Goal: Task Accomplishment & Management: Use online tool/utility

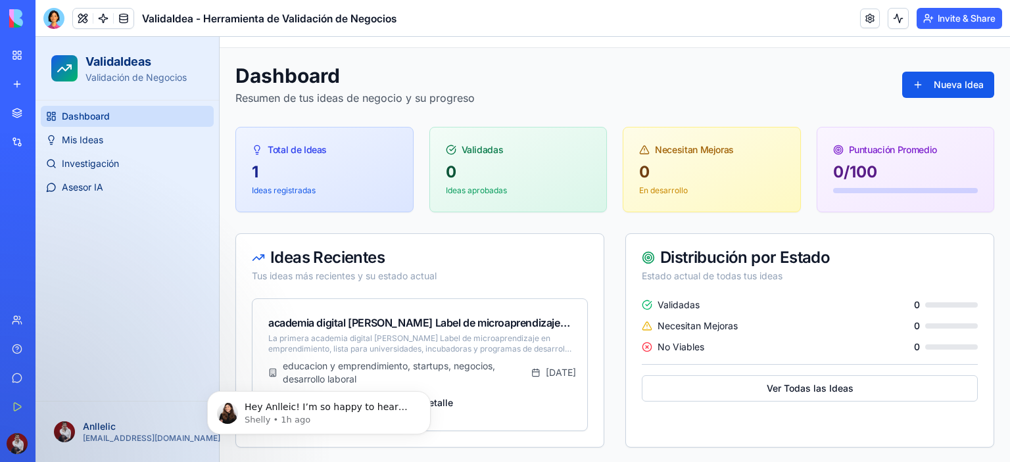
click at [765, 387] on button "Ver Todas las Ideas" at bounding box center [809, 388] width 336 height 26
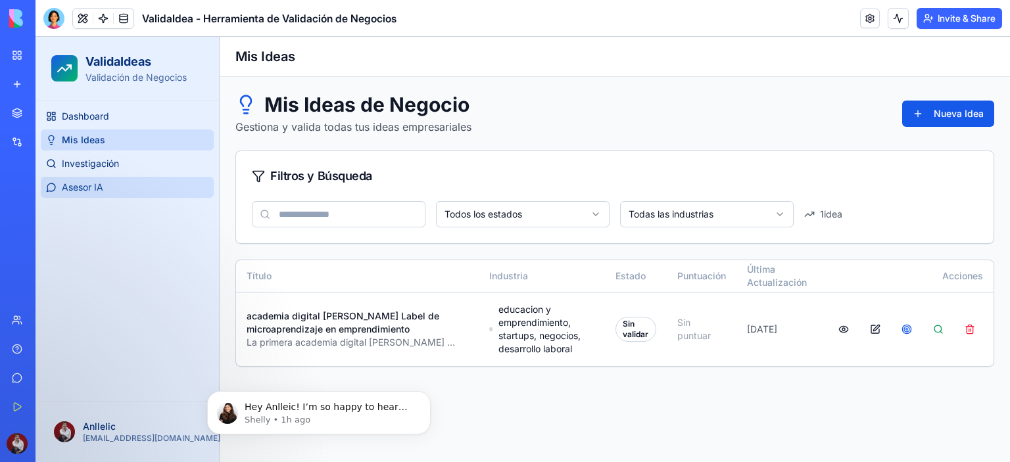
click at [99, 186] on span "Asesor IA" at bounding box center [82, 187] width 41 height 13
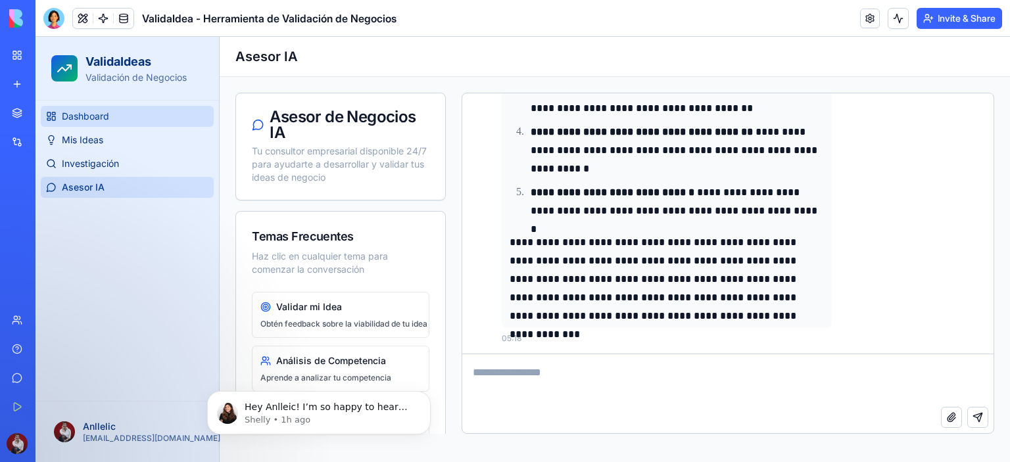
click at [98, 111] on span "Dashboard" at bounding box center [85, 116] width 47 height 13
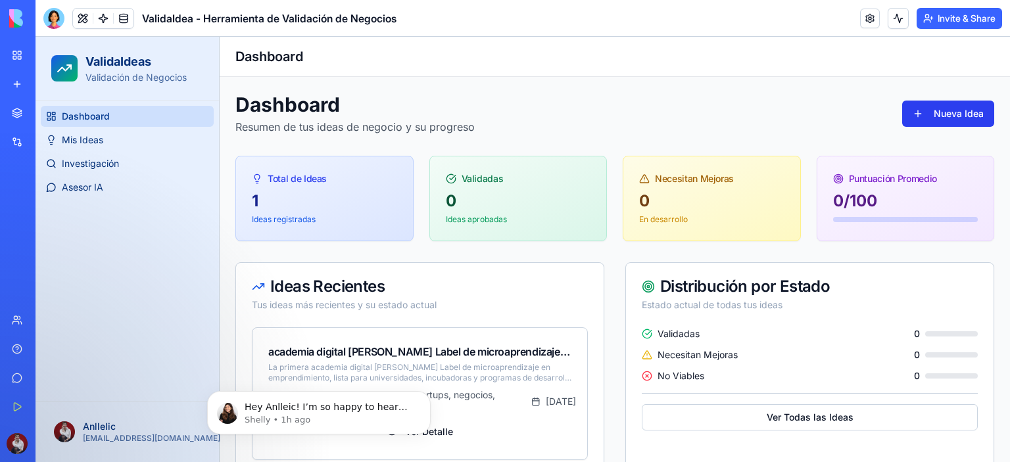
click at [935, 118] on button "Nueva Idea" at bounding box center [948, 114] width 92 height 26
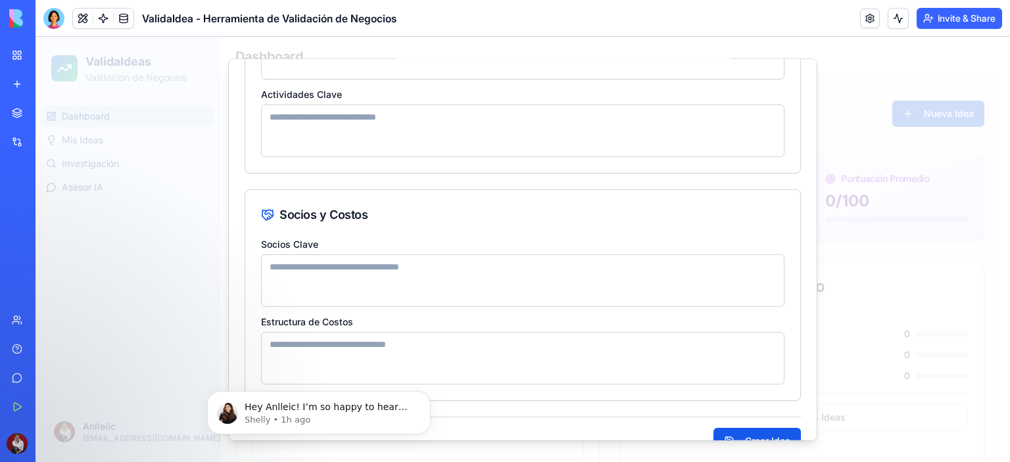
scroll to position [1149, 0]
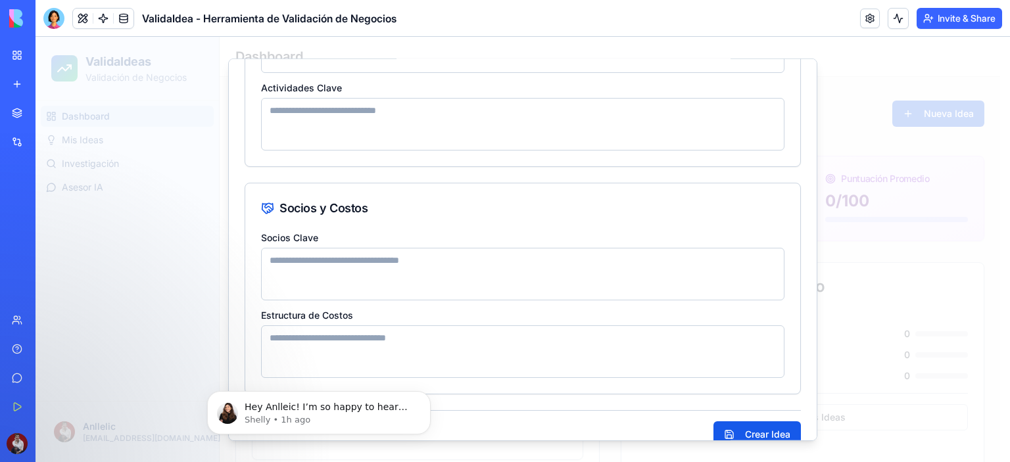
click at [846, 78] on div at bounding box center [522, 249] width 974 height 425
